Goal: Share content: Share content

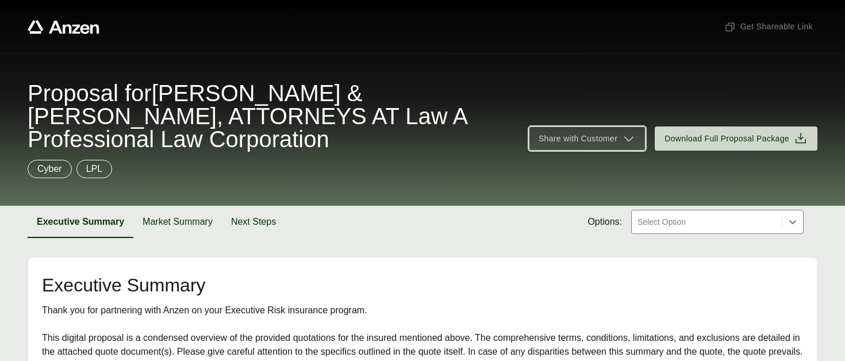
click at [602, 133] on span "Share with Customer" at bounding box center [577, 139] width 79 height 12
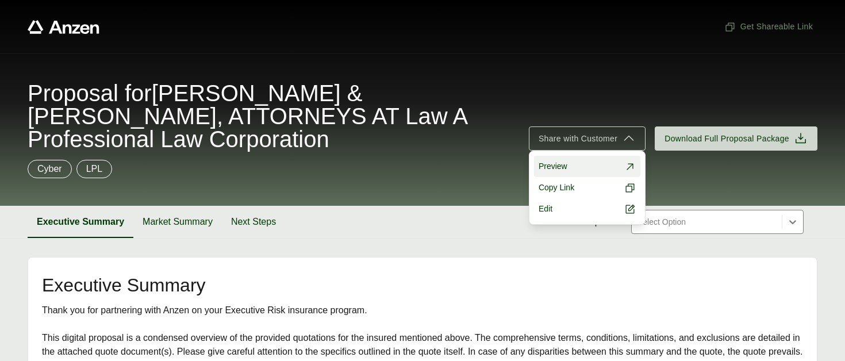
click at [591, 156] on link "Preview" at bounding box center [587, 166] width 106 height 21
click at [564, 182] on span "Copy Link" at bounding box center [556, 188] width 36 height 12
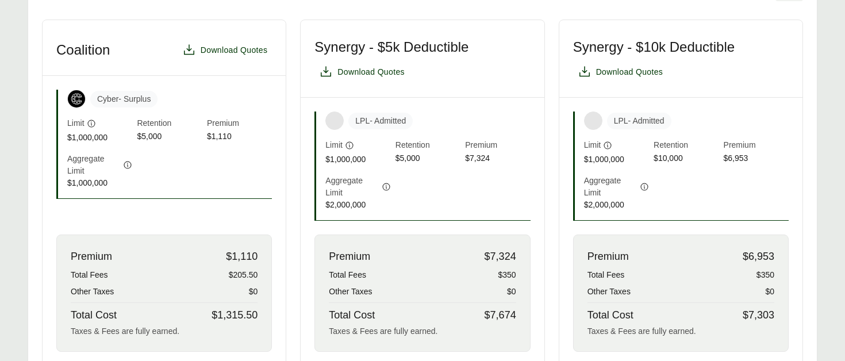
scroll to position [351, 0]
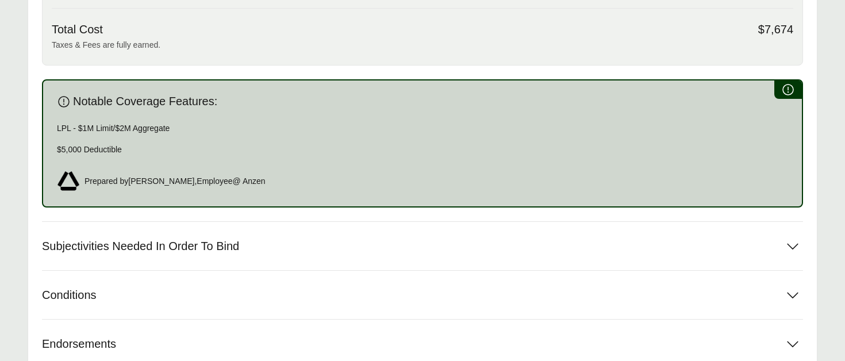
scroll to position [581, 0]
click at [458, 232] on button "Subjectivities Needed In Order To Bind" at bounding box center [422, 245] width 761 height 48
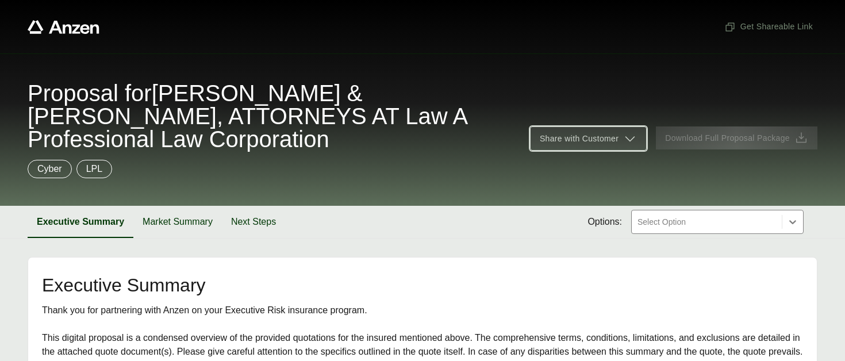
click at [600, 133] on span "Share with Customer" at bounding box center [578, 139] width 79 height 12
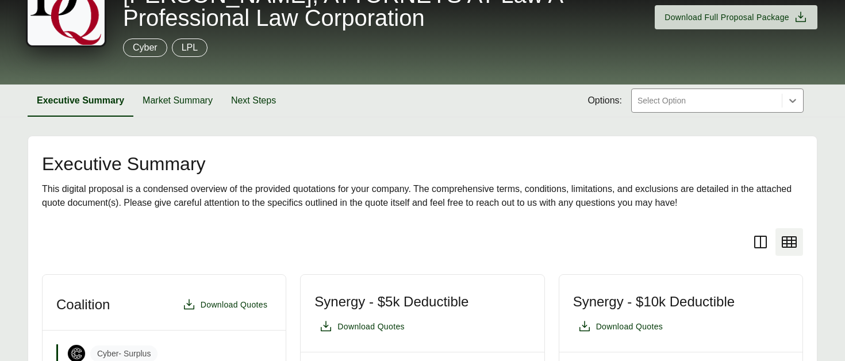
scroll to position [111, 0]
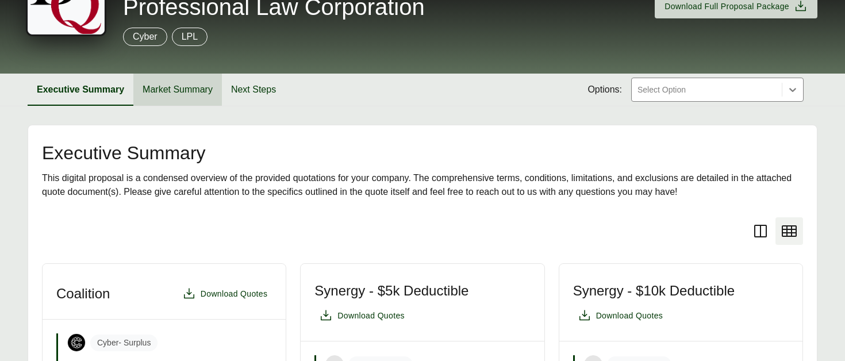
click at [171, 74] on button "Market Summary" at bounding box center [177, 90] width 88 height 32
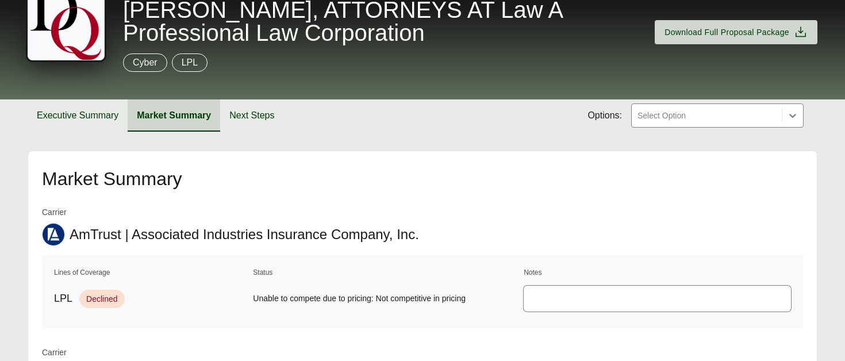
scroll to position [80, 0]
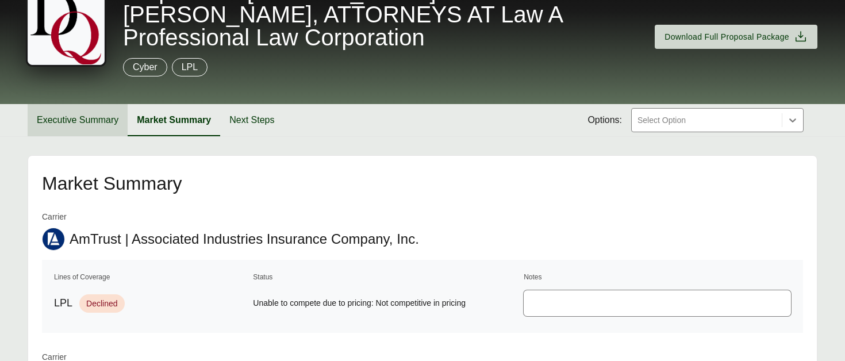
click at [90, 104] on button "Executive Summary" at bounding box center [78, 120] width 100 height 32
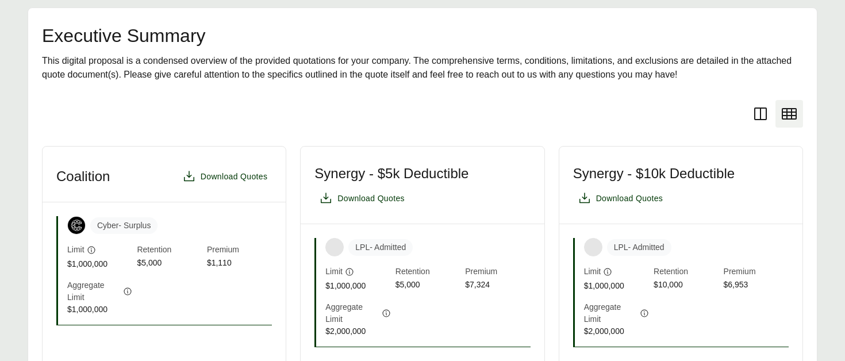
scroll to position [206, 0]
